Goal: Information Seeking & Learning: Learn about a topic

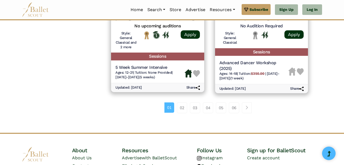
scroll to position [800, 0]
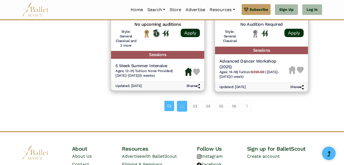
click at [181, 110] on link "02" at bounding box center [182, 106] width 10 height 11
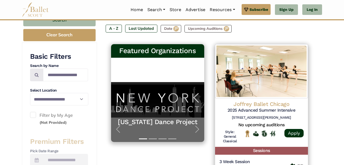
scroll to position [79, 0]
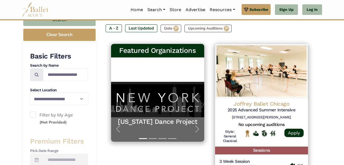
click at [37, 117] on label "Filter by My Age (Not Provided)" at bounding box center [59, 118] width 58 height 14
click at [36, 116] on label "Filter by My Age (Not Provided)" at bounding box center [59, 118] width 58 height 14
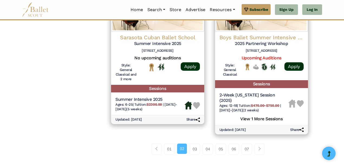
scroll to position [796, 0]
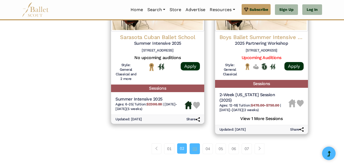
click at [196, 148] on link "03" at bounding box center [194, 148] width 10 height 11
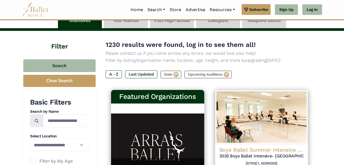
scroll to position [15, 0]
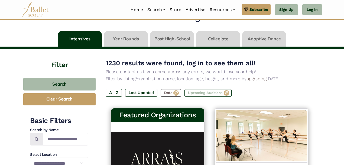
click at [202, 93] on label "Upcoming Auditions" at bounding box center [207, 93] width 47 height 8
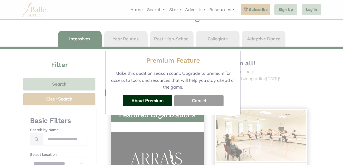
click at [197, 103] on button "Cancel" at bounding box center [198, 100] width 49 height 11
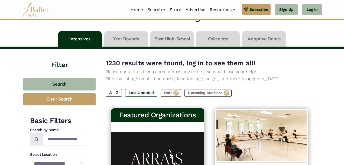
scroll to position [0, 0]
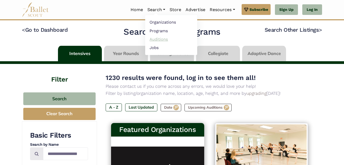
click at [153, 37] on link "Auditions" at bounding box center [171, 39] width 52 height 8
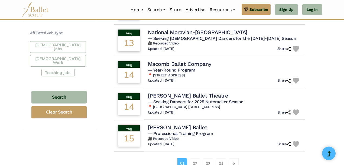
scroll to position [340, 0]
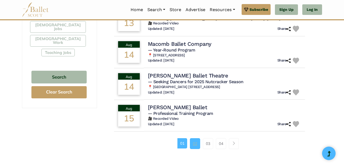
click at [195, 141] on link "02" at bounding box center [195, 143] width 10 height 11
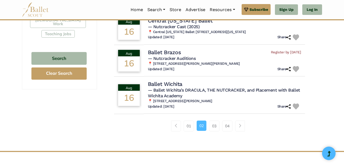
scroll to position [359, 0]
click at [213, 125] on link "03" at bounding box center [214, 125] width 10 height 11
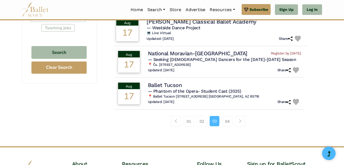
scroll to position [369, 0]
